Goal: Information Seeking & Learning: Check status

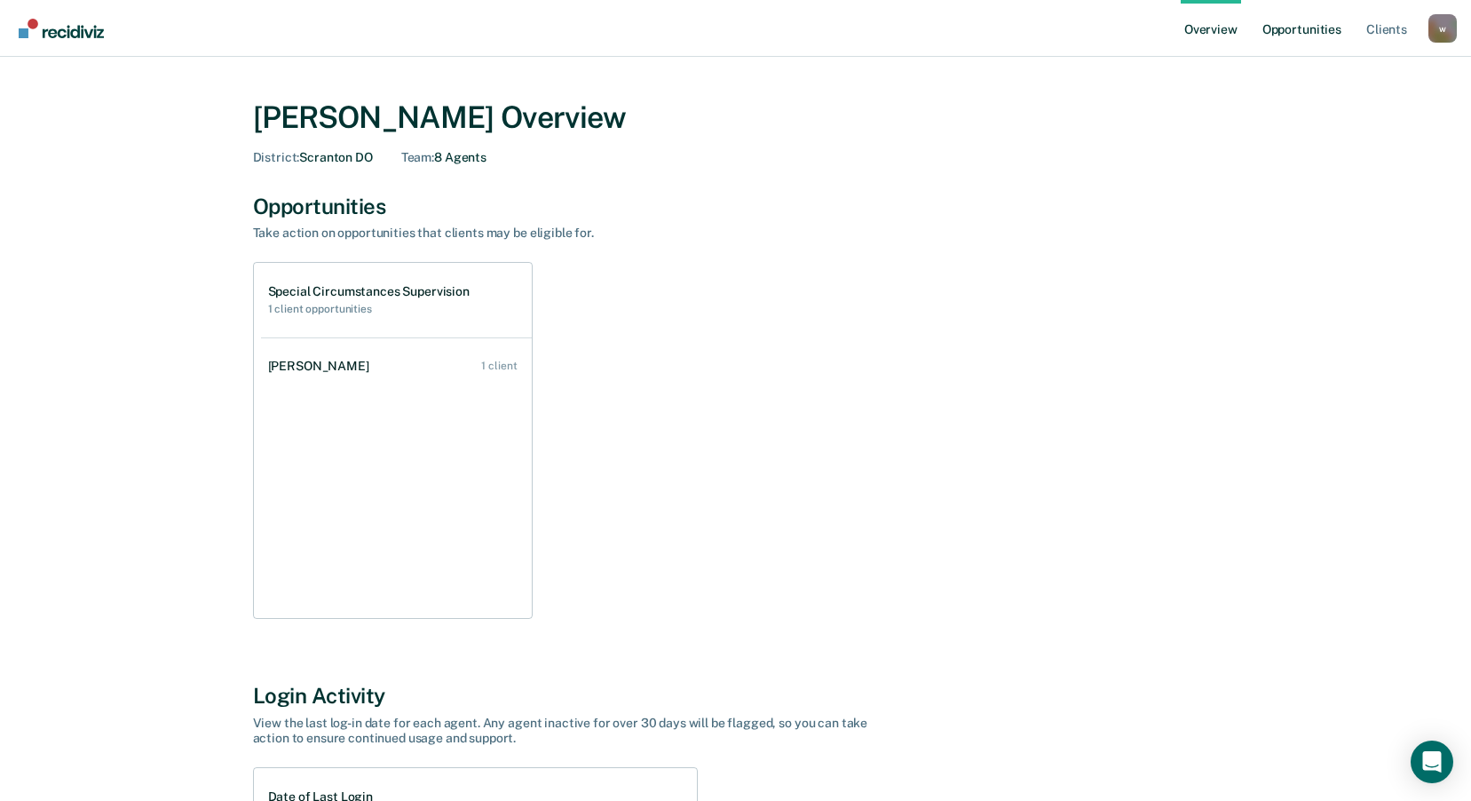
click at [1301, 28] on link "Opportunities" at bounding box center [1301, 28] width 86 height 57
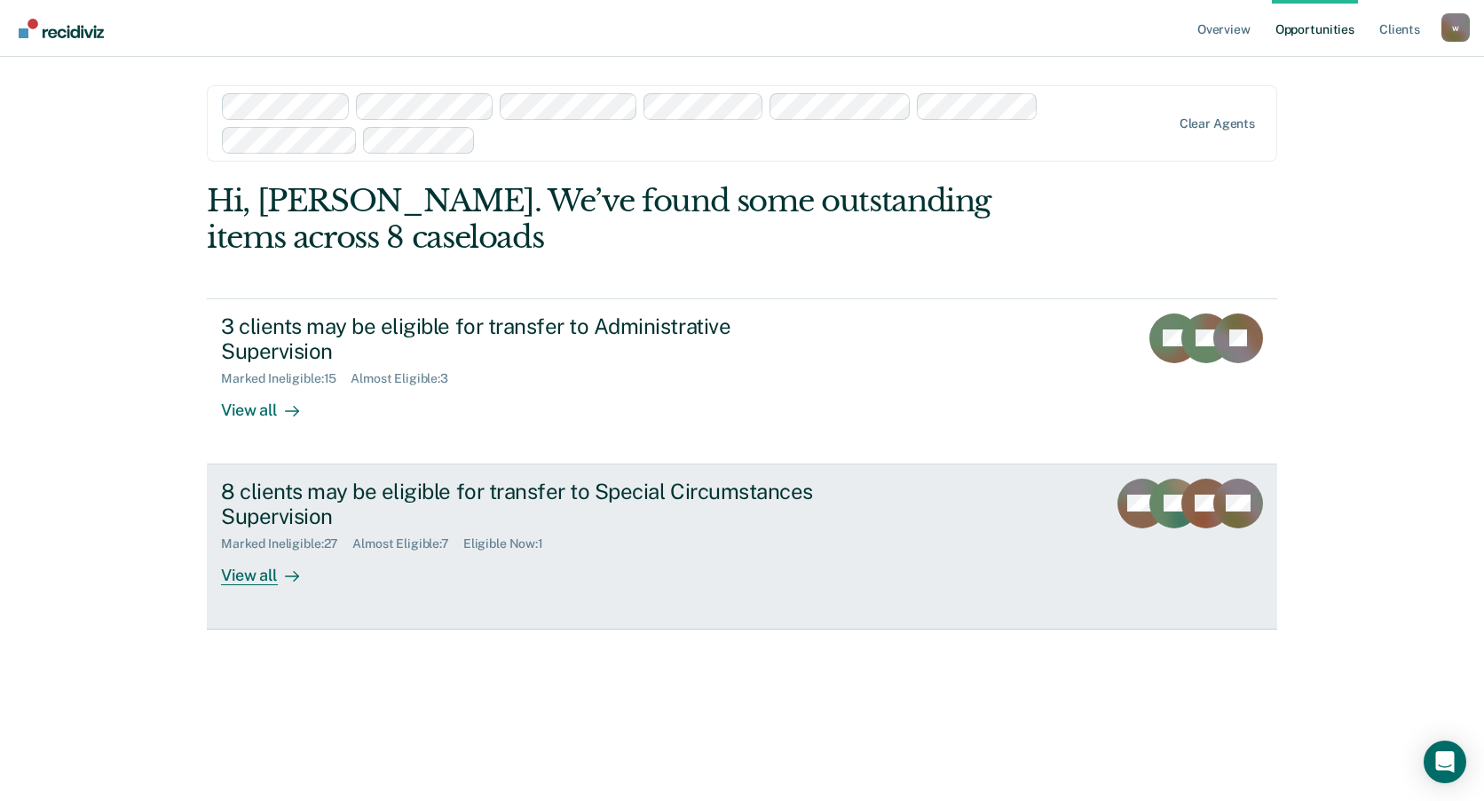
click at [635, 478] on div "8 clients may be eligible for transfer to Special Circumstances Supervision" at bounding box center [532, 503] width 623 height 51
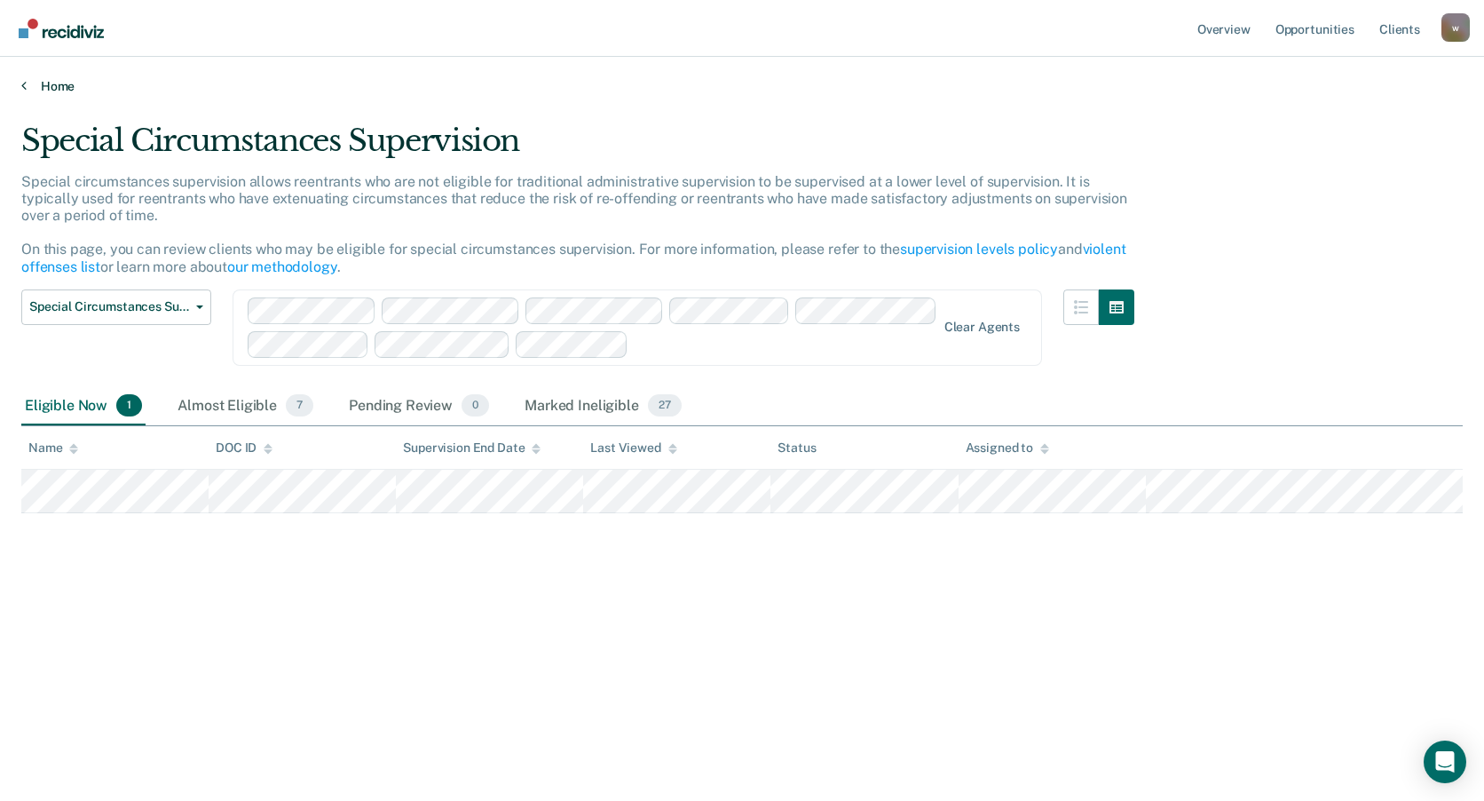
click at [49, 86] on link "Home" at bounding box center [741, 86] width 1441 height 16
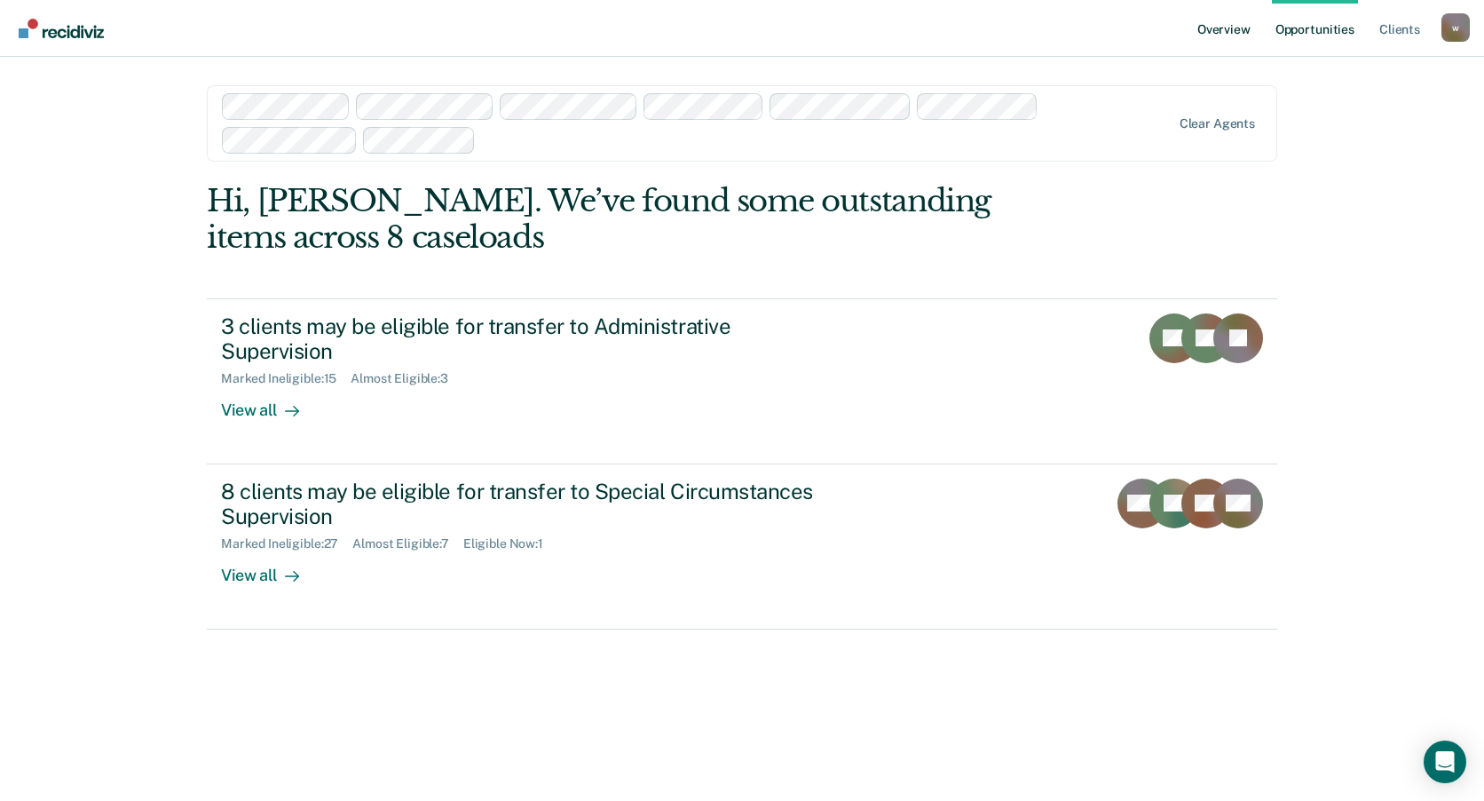
click at [1215, 33] on link "Overview" at bounding box center [1224, 28] width 60 height 57
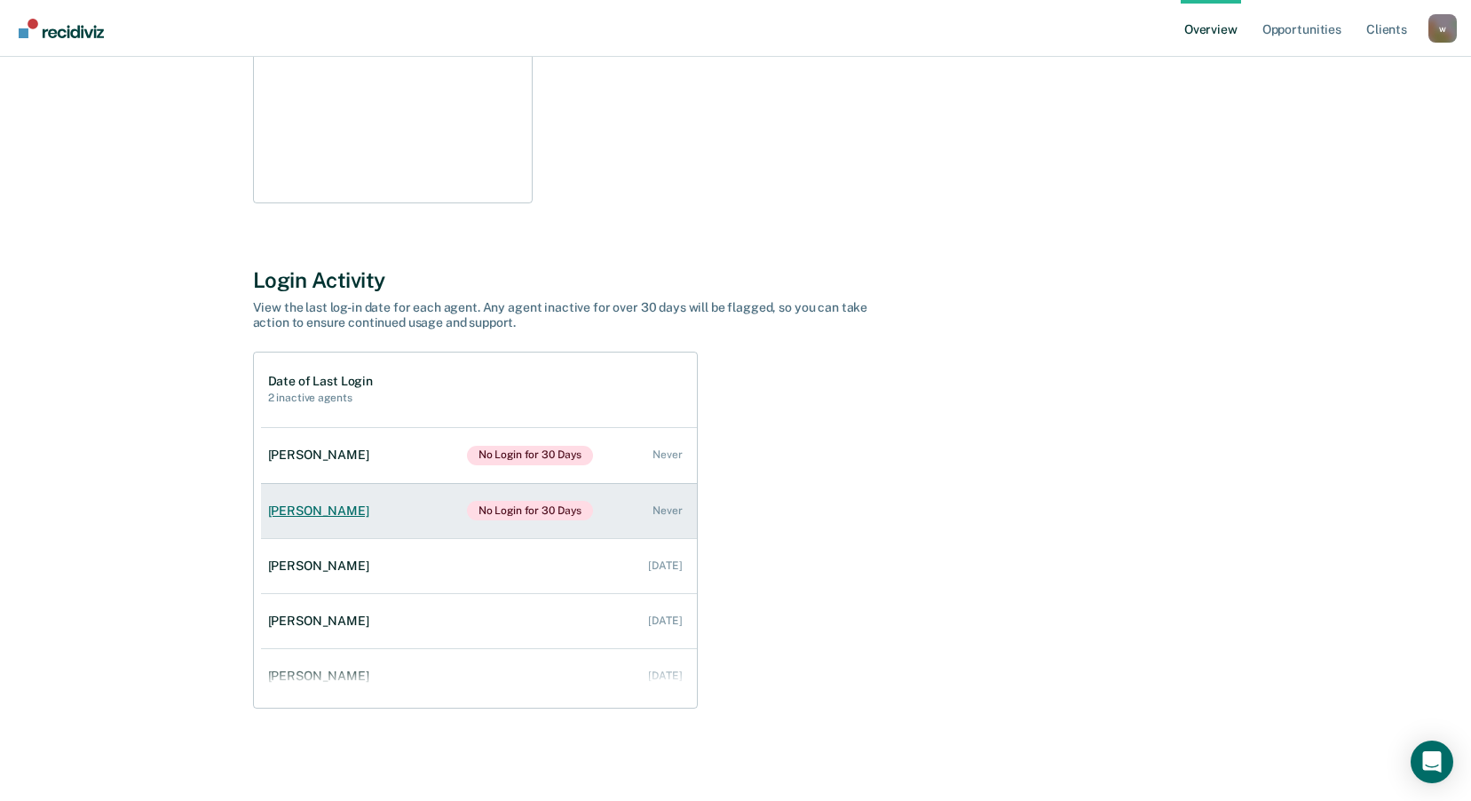
click at [333, 509] on div "[PERSON_NAME]" at bounding box center [322, 510] width 108 height 15
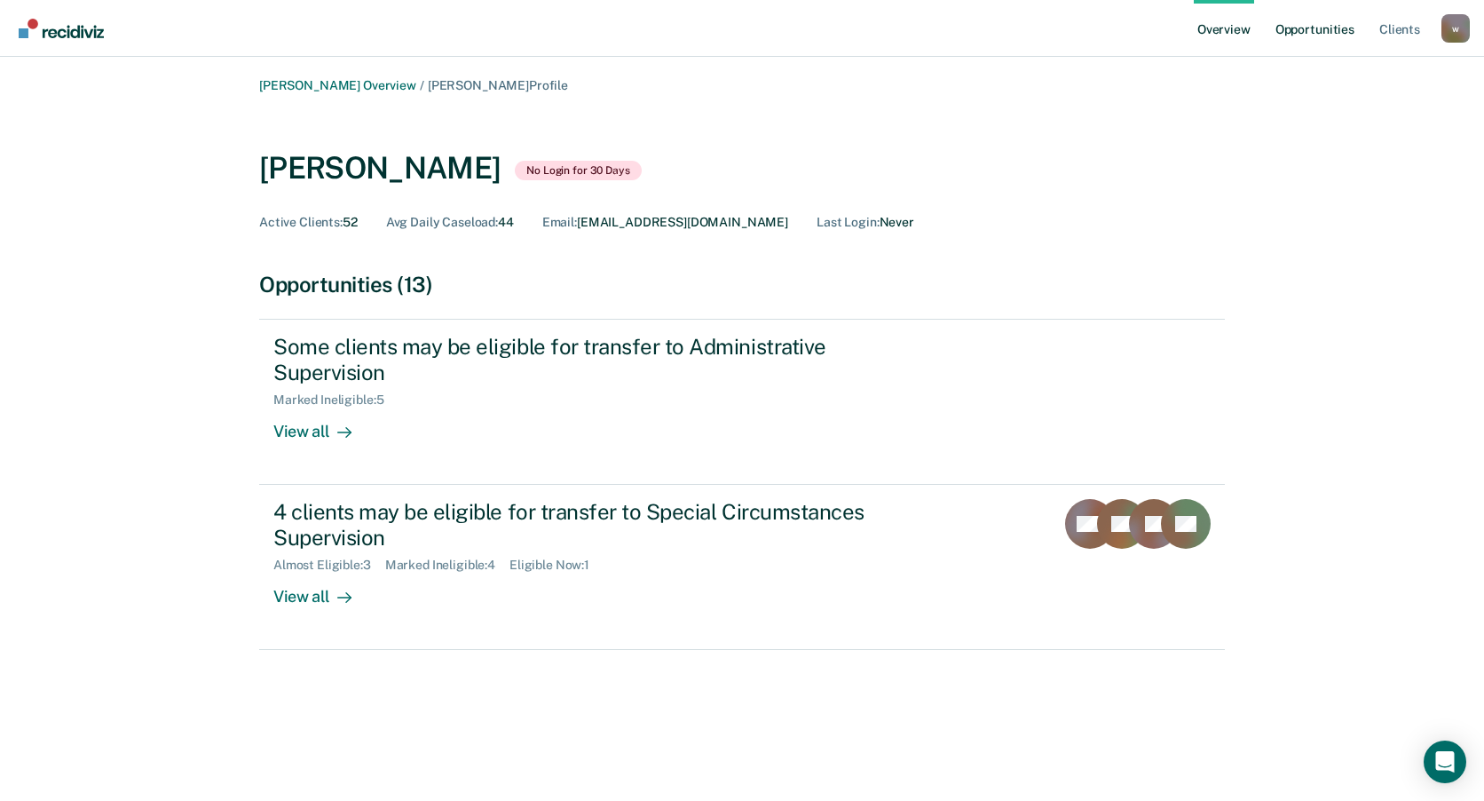
click at [1323, 37] on link "Opportunities" at bounding box center [1315, 28] width 86 height 57
